Goal: Transaction & Acquisition: Download file/media

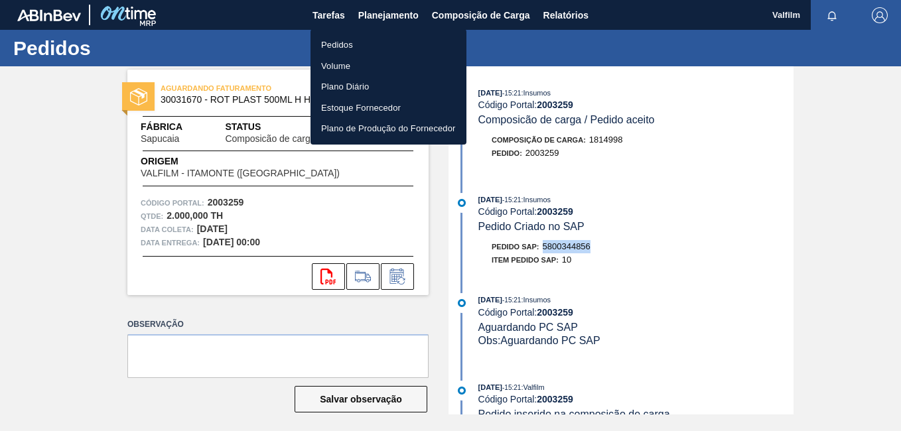
click at [378, 37] on li "Pedidos" at bounding box center [389, 45] width 156 height 21
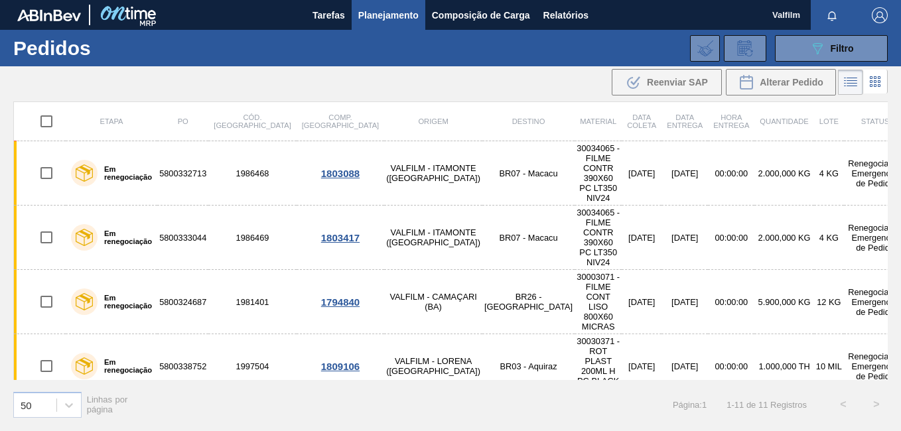
drag, startPoint x: 253, startPoint y: 83, endPoint x: 275, endPoint y: 9, distance: 76.9
click at [253, 83] on div ".b{fill:var(--color-action-default)} Reenviar SAP Alterar Pedido" at bounding box center [450, 82] width 901 height 32
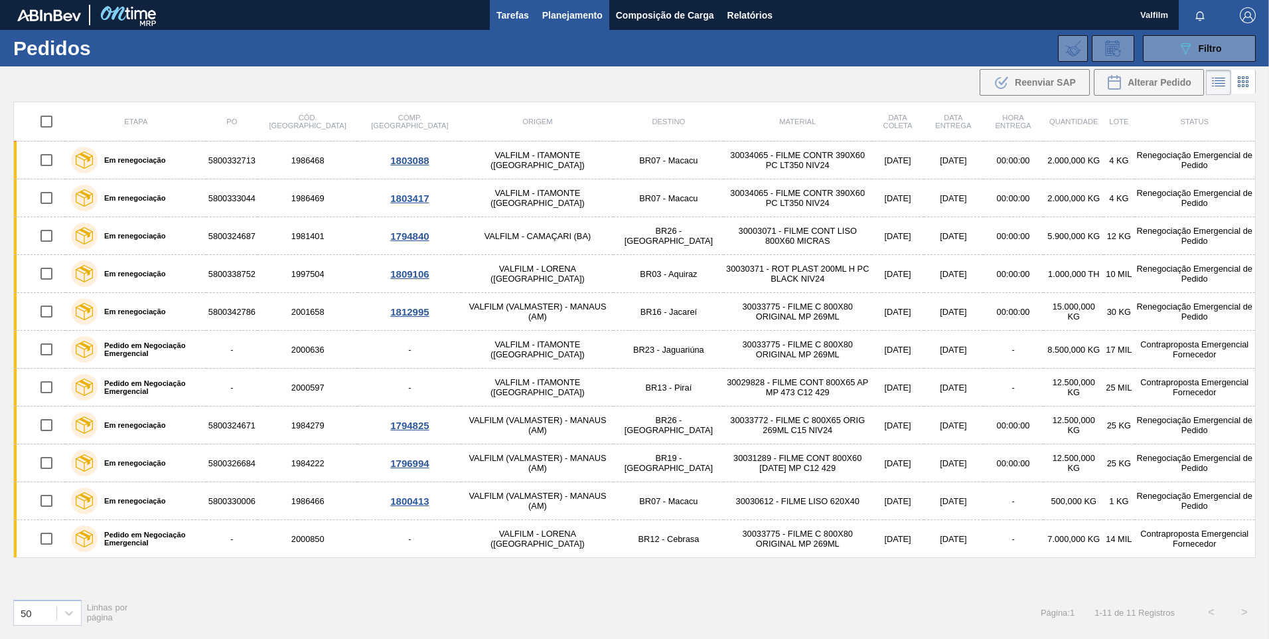
click at [497, 15] on span "Tarefas" at bounding box center [512, 15] width 33 height 16
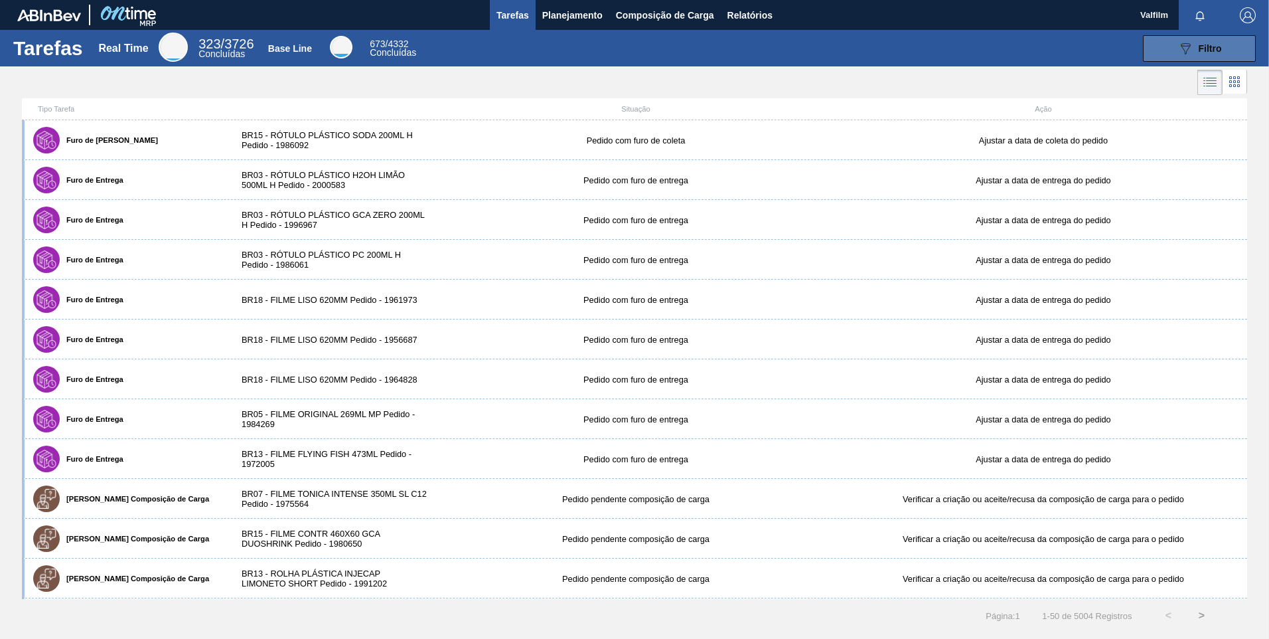
click at [901, 58] on button "089F7B8B-B2A5-4AFE-B5C0-19BA573D28AC Filtro" at bounding box center [1199, 48] width 113 height 27
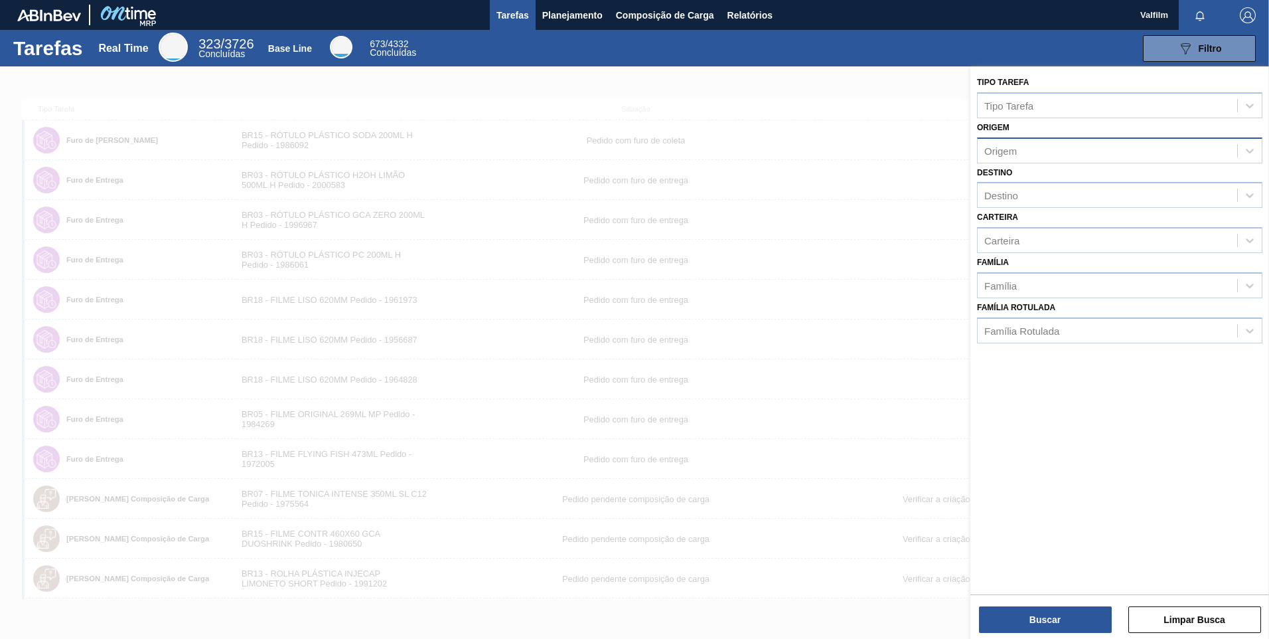
click at [901, 155] on div "Origem" at bounding box center [1108, 150] width 260 height 19
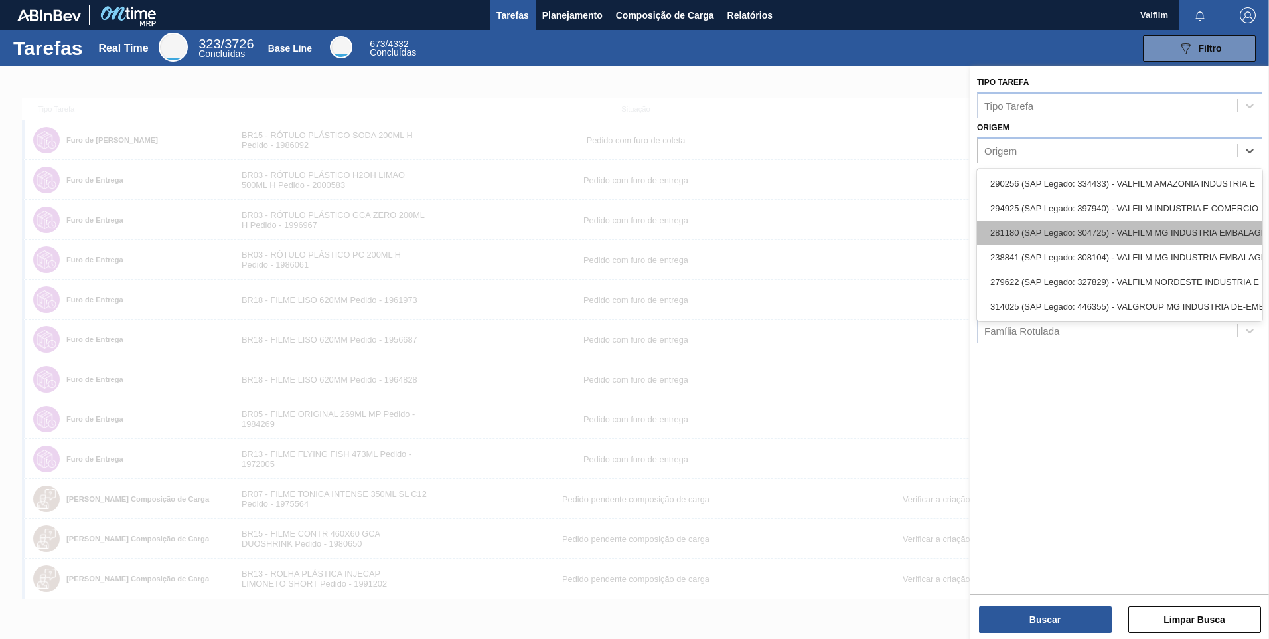
click at [901, 226] on div "281180 (SAP Legado: 304725) - VALFILM MG INDUSTRIA EMBALAGENS" at bounding box center [1119, 232] width 285 height 25
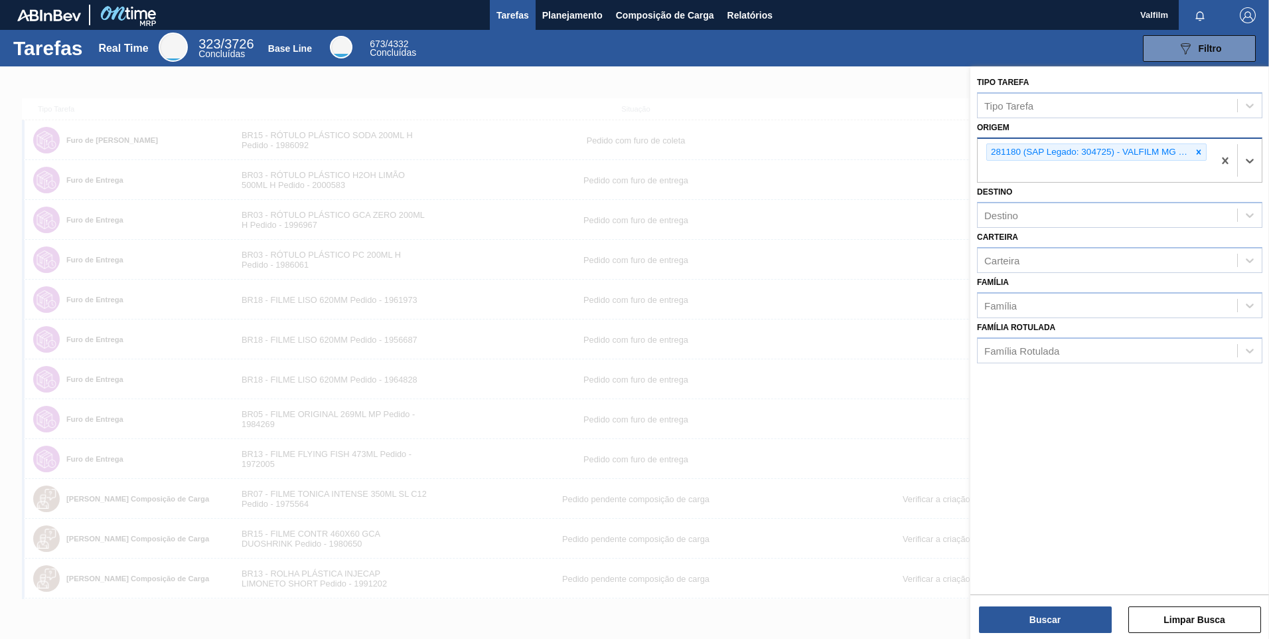
click at [901, 151] on div "281180 (SAP Legado: 304725) - VALFILM MG INDUSTRIA EMBALAGENS" at bounding box center [1089, 152] width 204 height 17
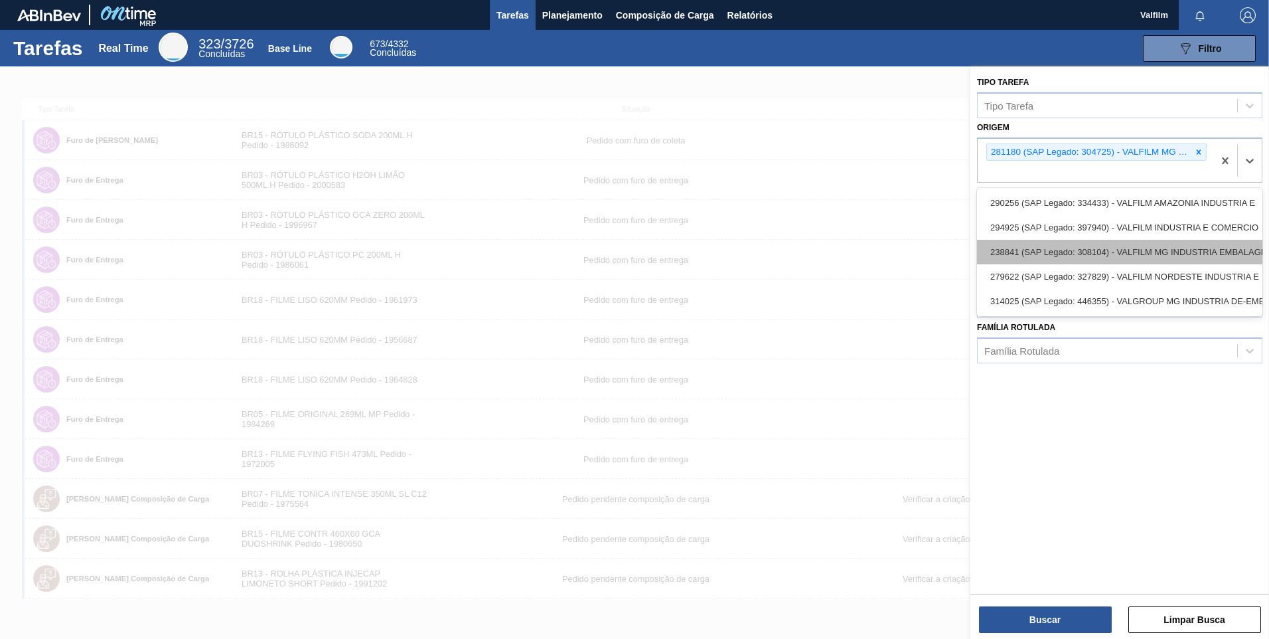
click at [901, 252] on div "238841 (SAP Legado: 308104) - VALFILM MG INDUSTRIA EMBALAGENS" at bounding box center [1119, 252] width 285 height 25
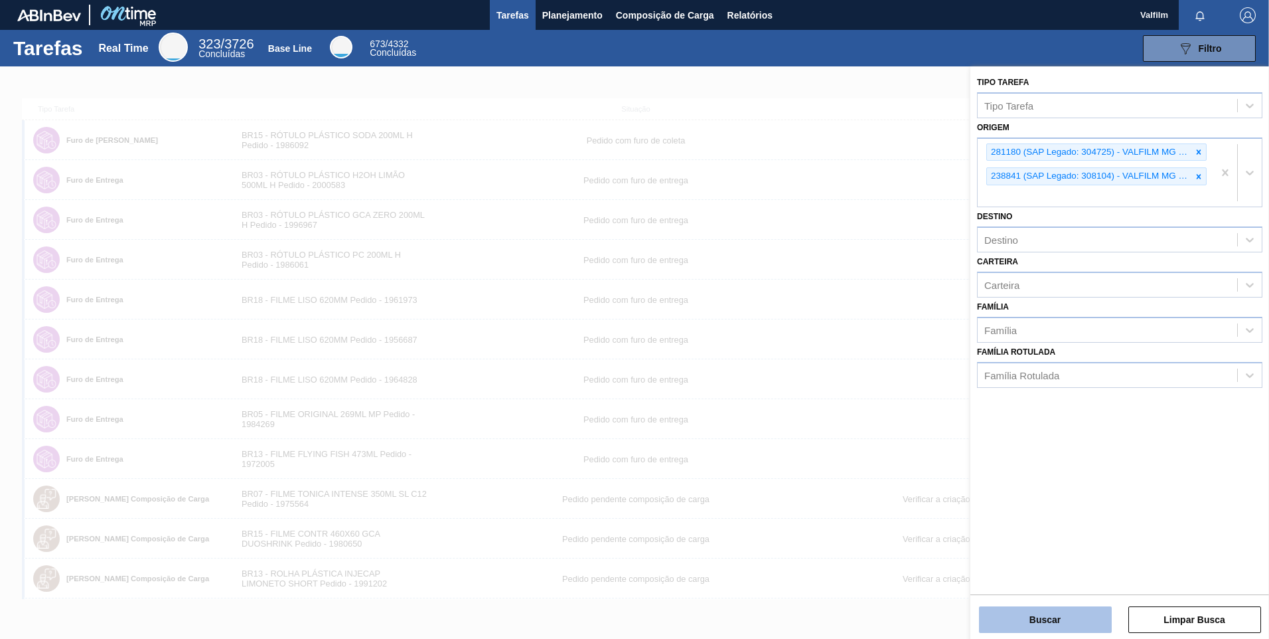
click at [901, 431] on button "Buscar" at bounding box center [1045, 619] width 133 height 27
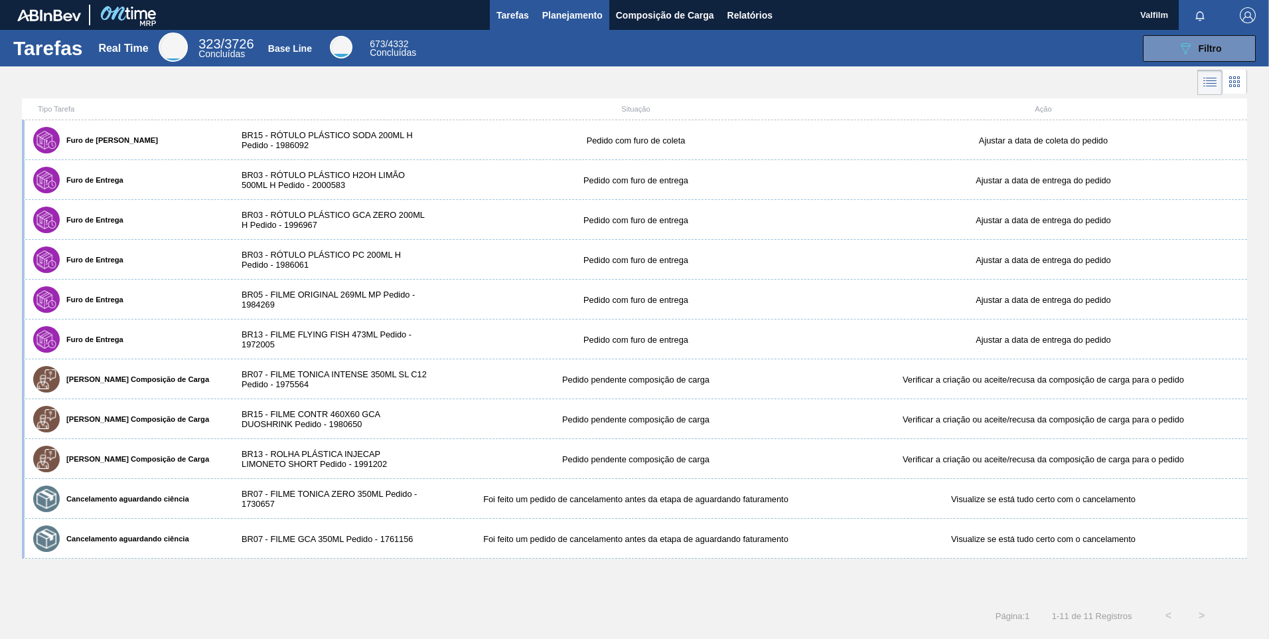
click at [575, 19] on span "Planejamento" at bounding box center [572, 15] width 60 height 16
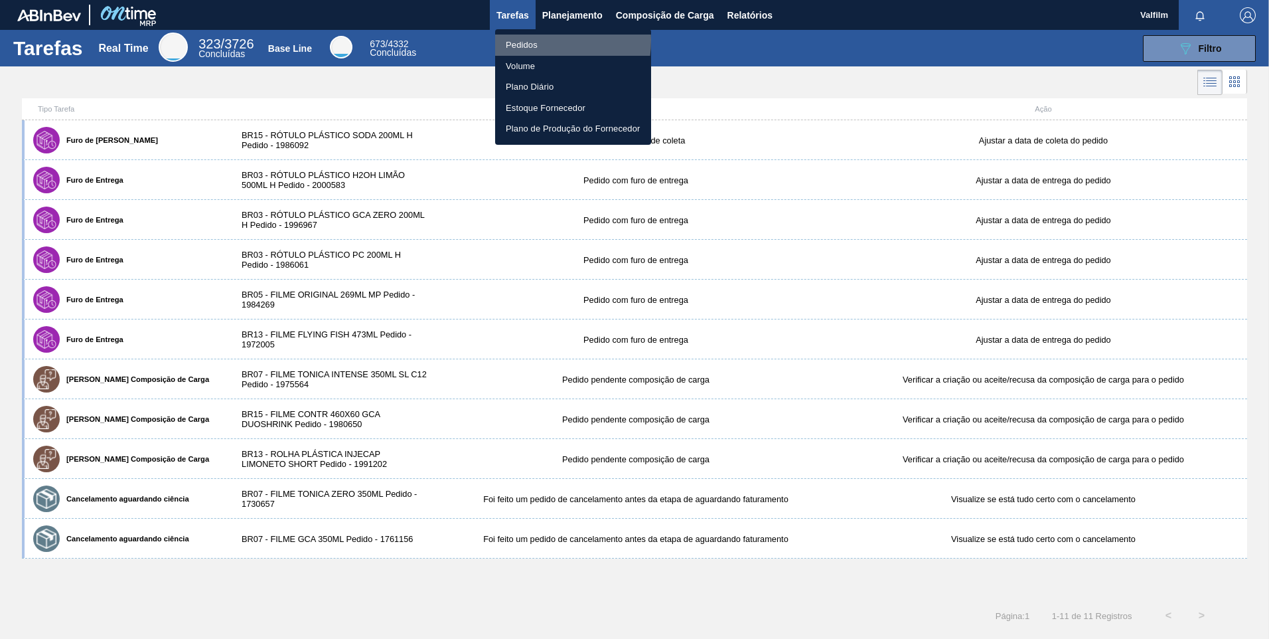
click at [532, 40] on li "Pedidos" at bounding box center [573, 45] width 156 height 21
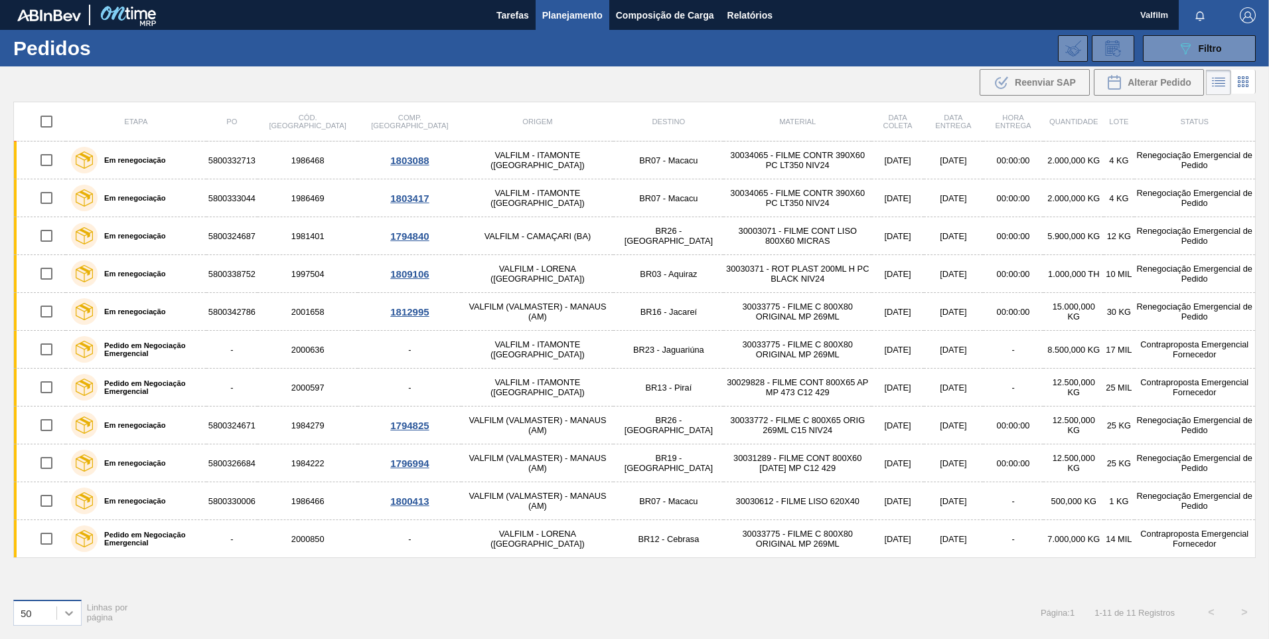
click at [64, 431] on icon at bounding box center [68, 612] width 13 height 13
click at [58, 431] on div "100" at bounding box center [47, 579] width 68 height 25
click at [754, 30] on div "089F7B8B-B2A5-4AFE-B5C0-19BA573D28AC Filtro Código Pedido Portal Códido PO SAP …" at bounding box center [737, 49] width 1051 height 40
click at [754, 25] on button "Relatórios" at bounding box center [750, 15] width 58 height 30
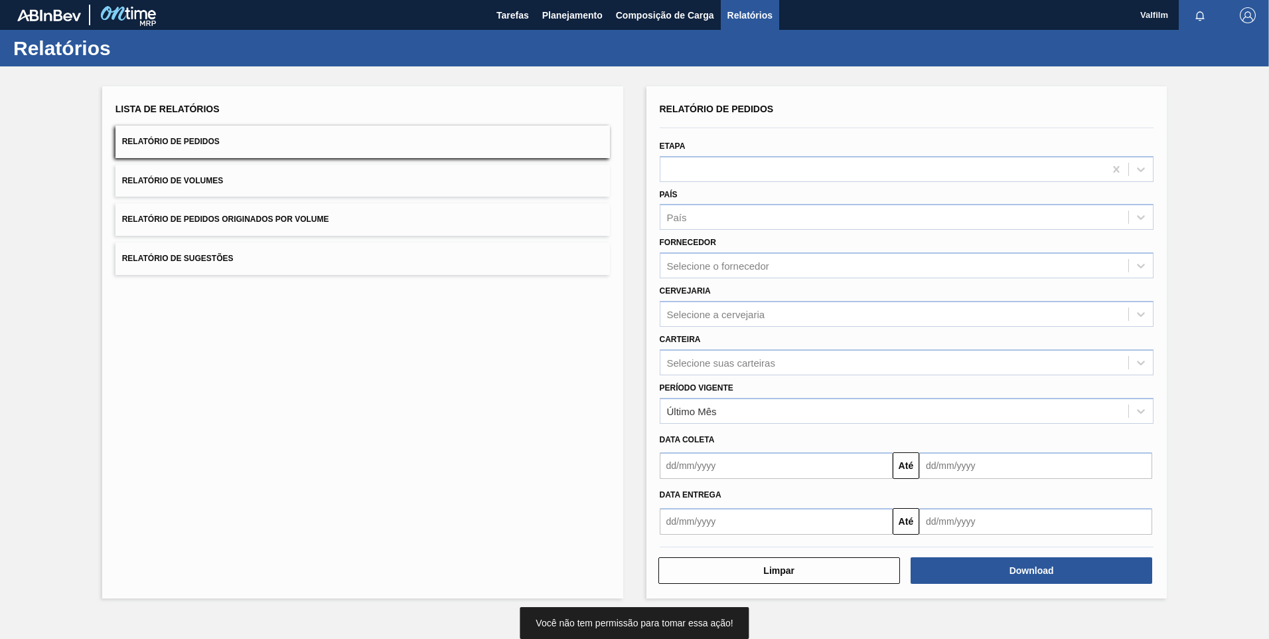
click at [747, 186] on div "País País" at bounding box center [907, 207] width 494 height 45
click at [745, 181] on div "Relatório de Pedidos Etapa País País Fornecedor Selecione o fornecedor Cervejar…" at bounding box center [907, 317] width 494 height 435
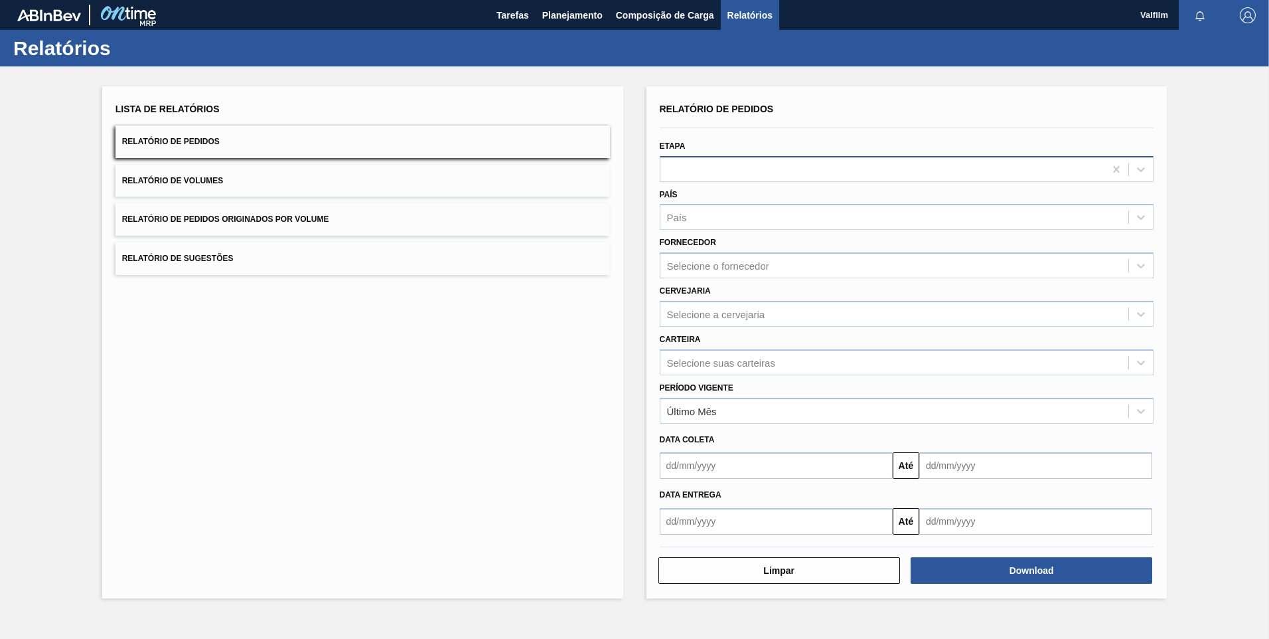
drag, startPoint x: 745, startPoint y: 181, endPoint x: 720, endPoint y: 161, distance: 32.0
click at [724, 161] on div at bounding box center [882, 168] width 445 height 19
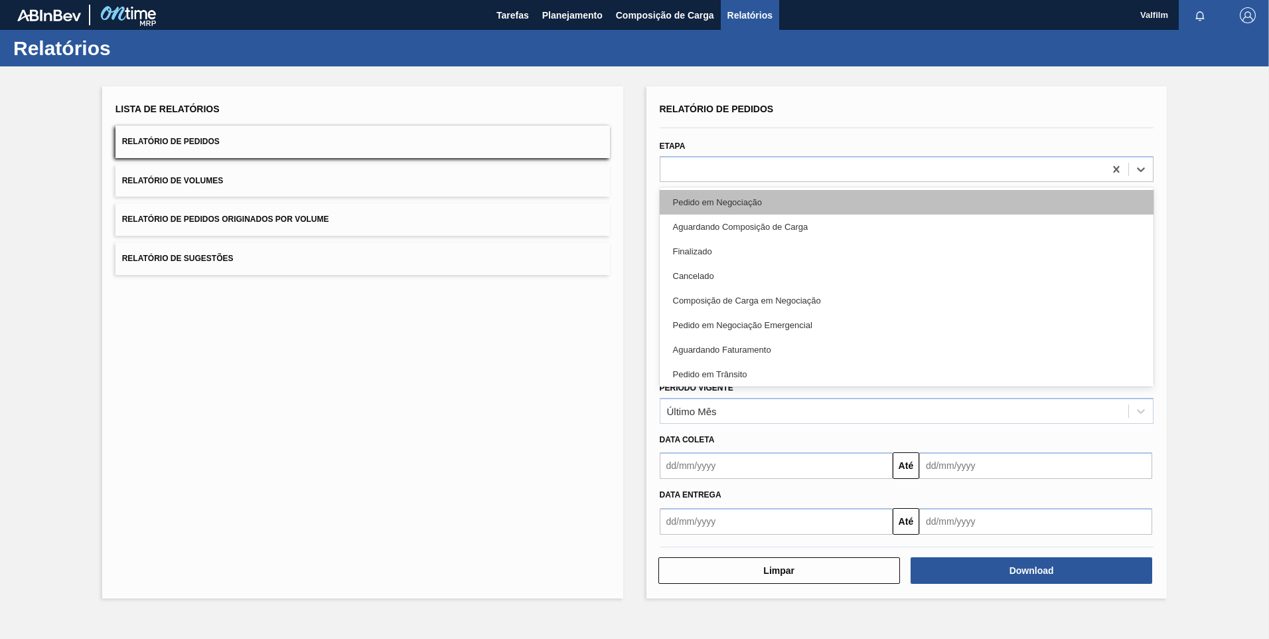
click at [727, 199] on div "Pedido em Negociação" at bounding box center [907, 202] width 494 height 25
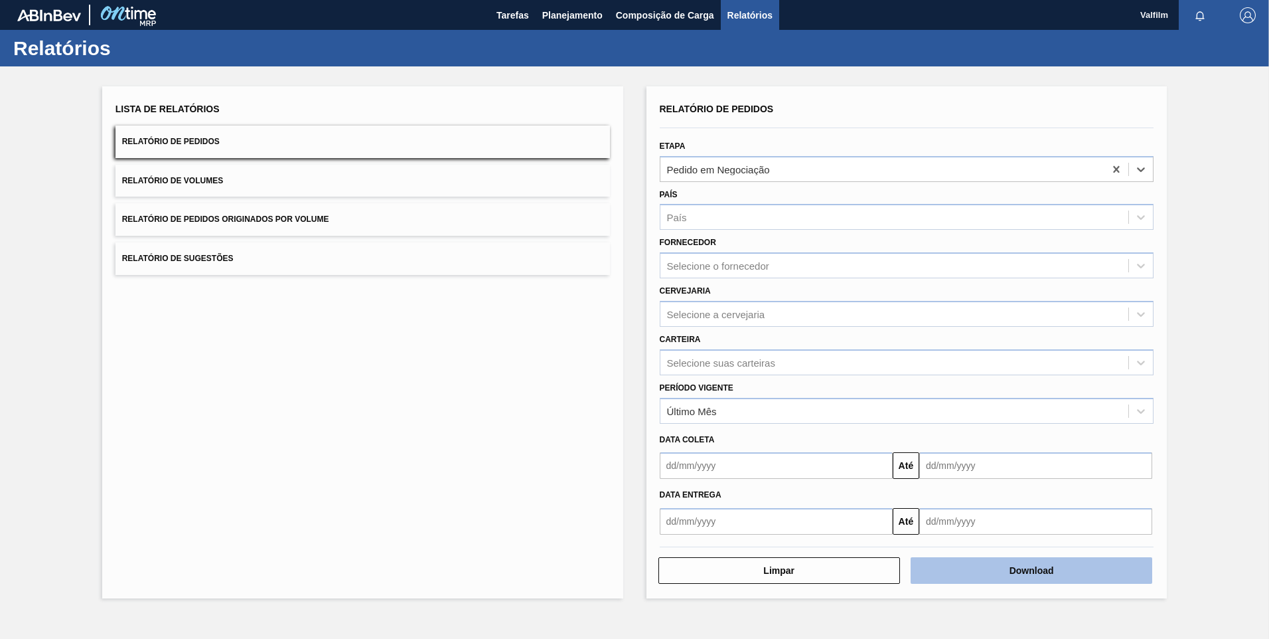
click at [901, 431] on button "Download" at bounding box center [1032, 570] width 242 height 27
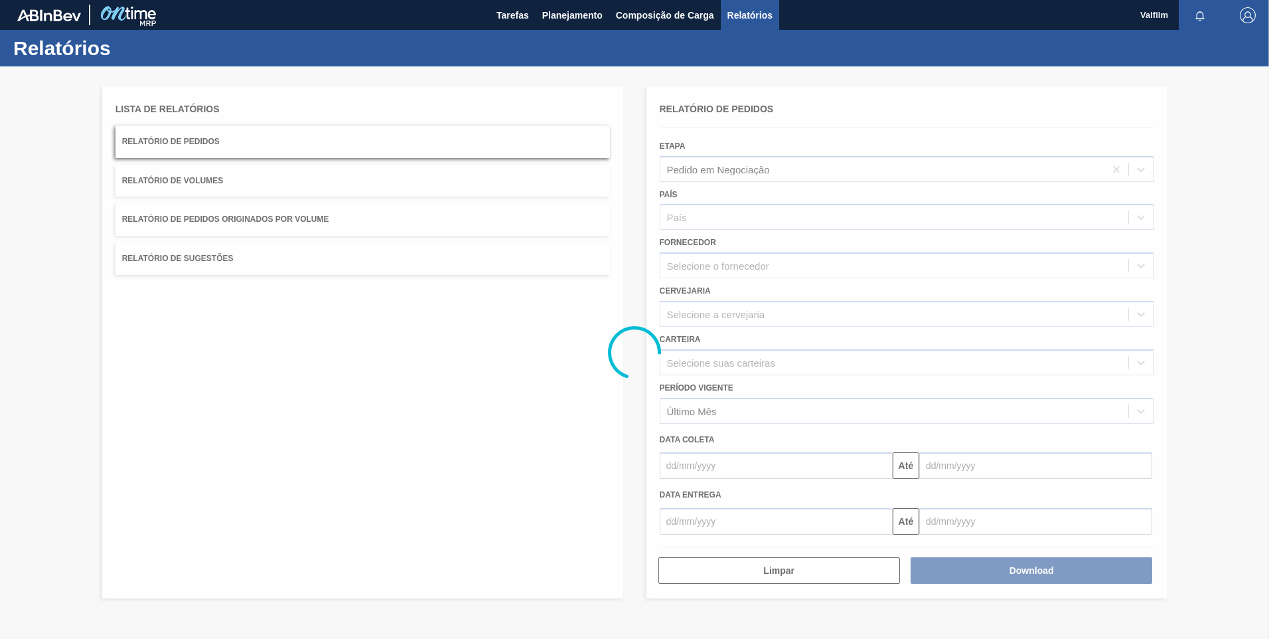
click at [901, 431] on div at bounding box center [634, 352] width 1269 height 572
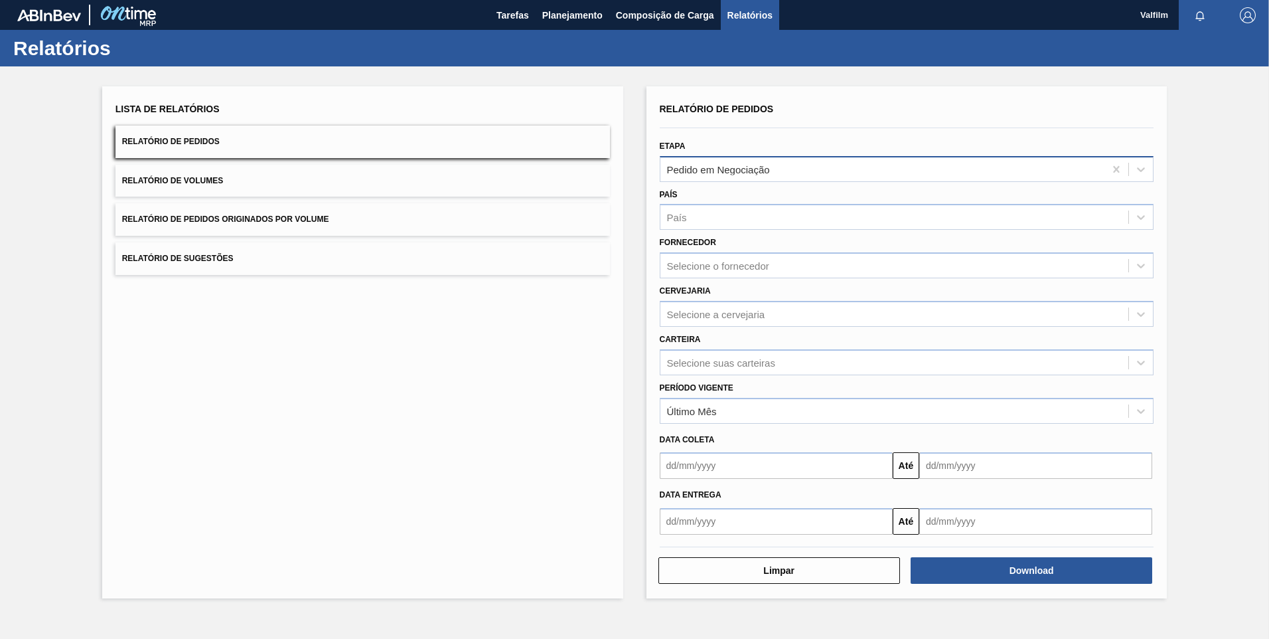
click at [775, 169] on div "Pedido em Negociação" at bounding box center [882, 168] width 445 height 19
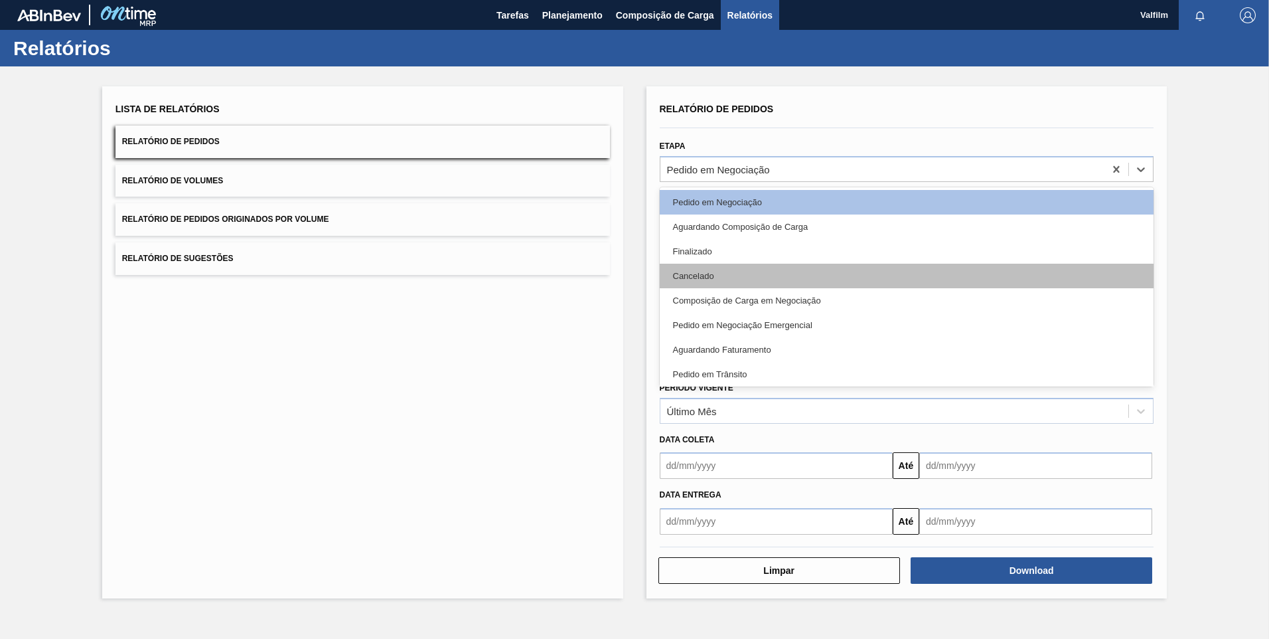
click at [775, 283] on div "Cancelado" at bounding box center [907, 275] width 494 height 25
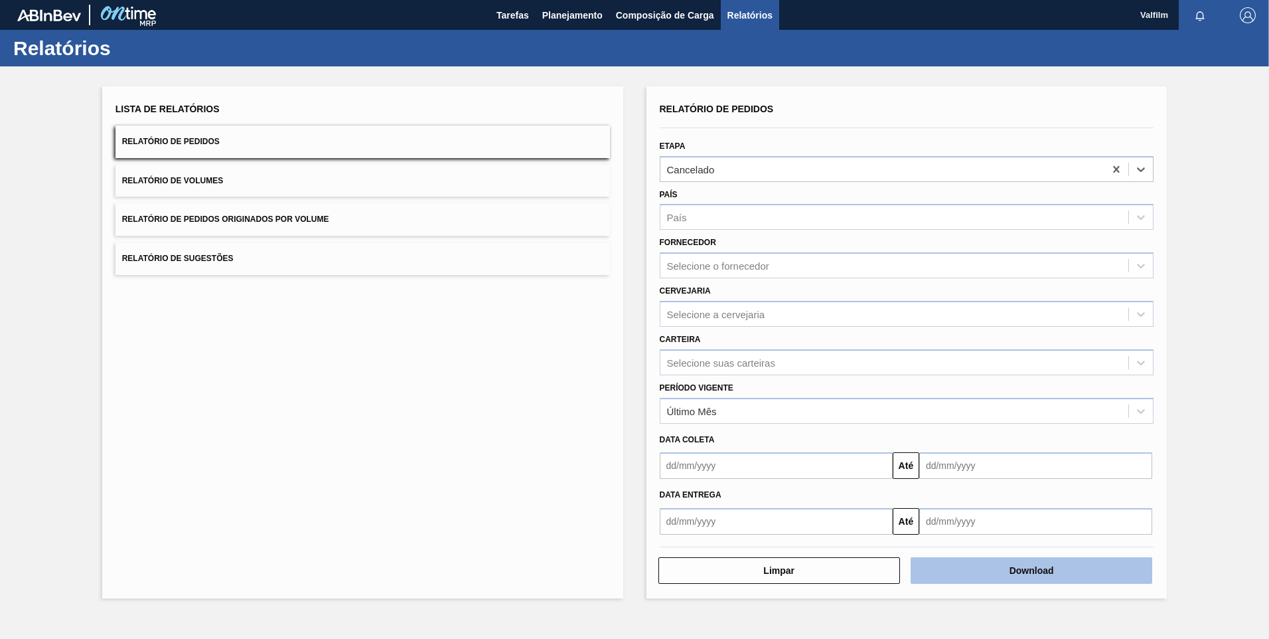
click at [901, 431] on button "Download" at bounding box center [1032, 570] width 242 height 27
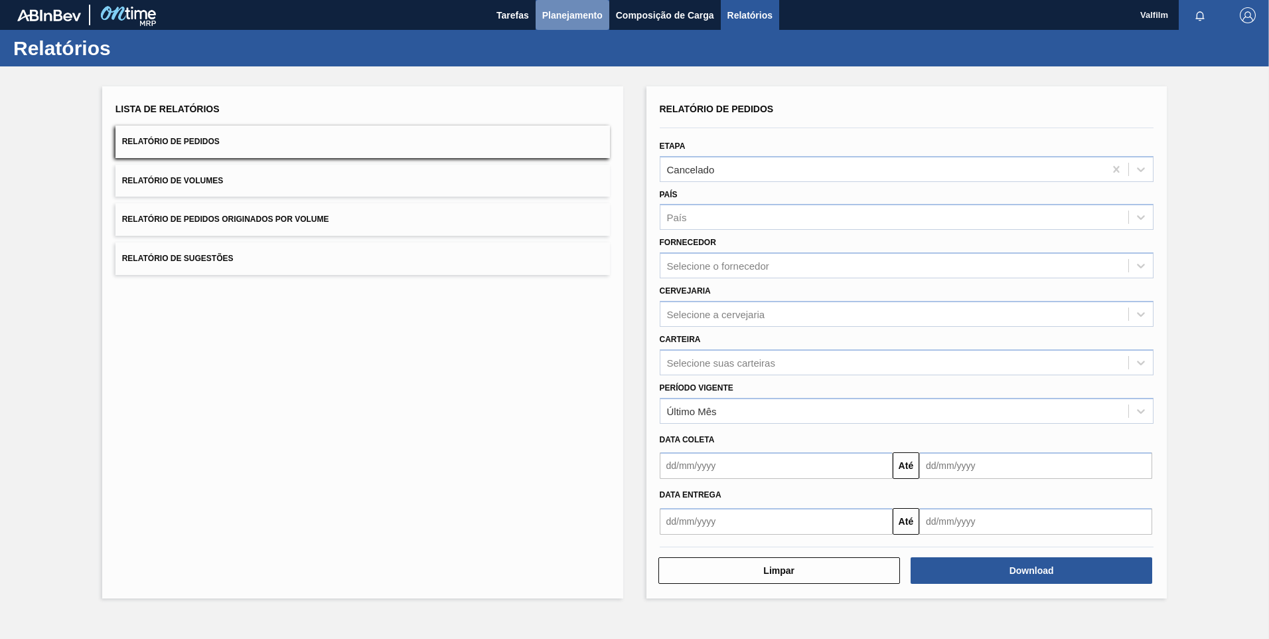
click at [571, 25] on button "Planejamento" at bounding box center [573, 15] width 74 height 30
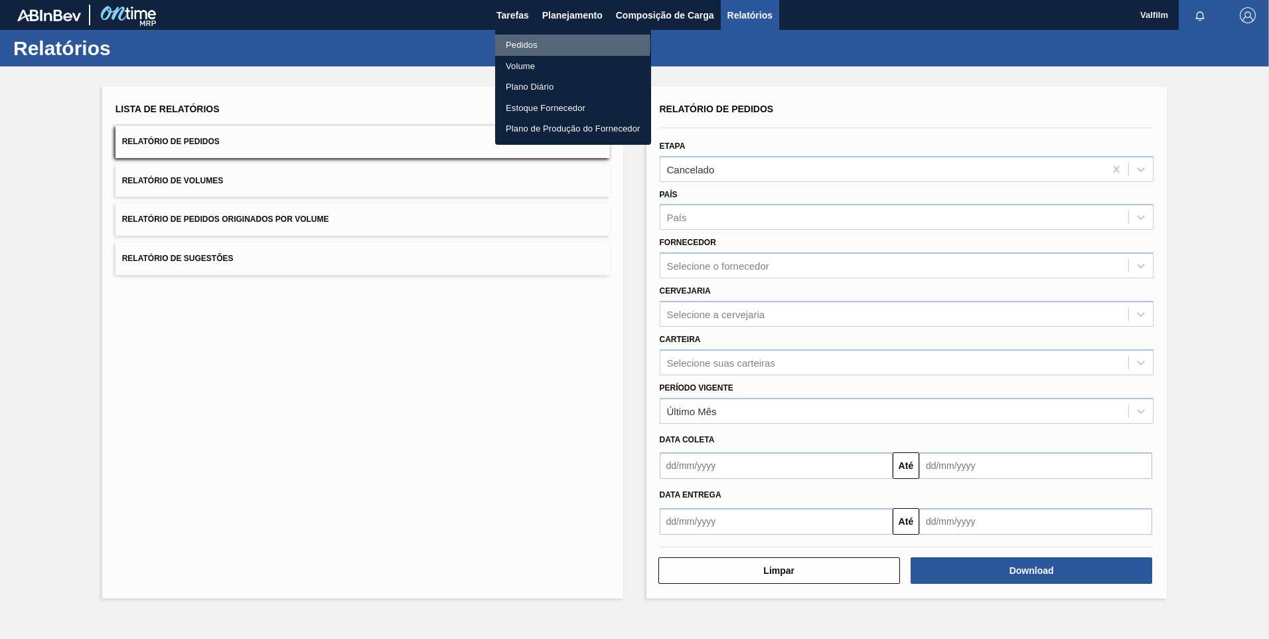
click at [545, 44] on li "Pedidos" at bounding box center [573, 45] width 156 height 21
